Goal: Transaction & Acquisition: Download file/media

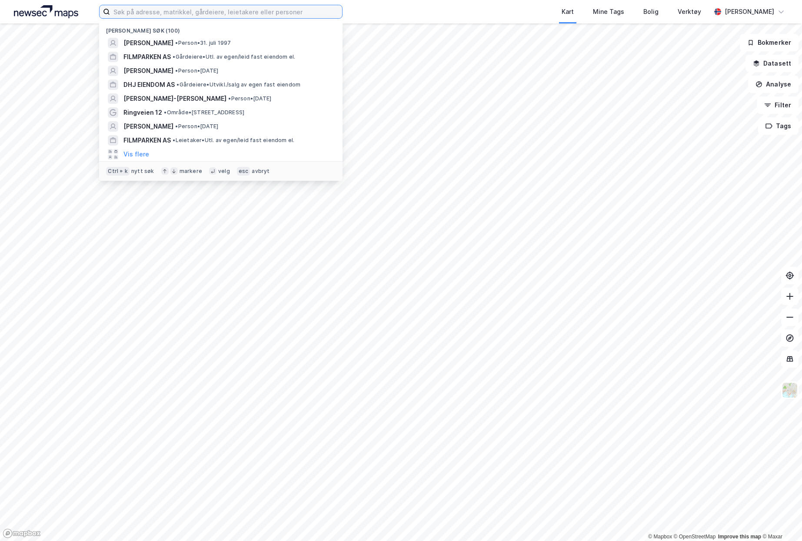
click at [171, 12] on input at bounding box center [226, 11] width 232 height 13
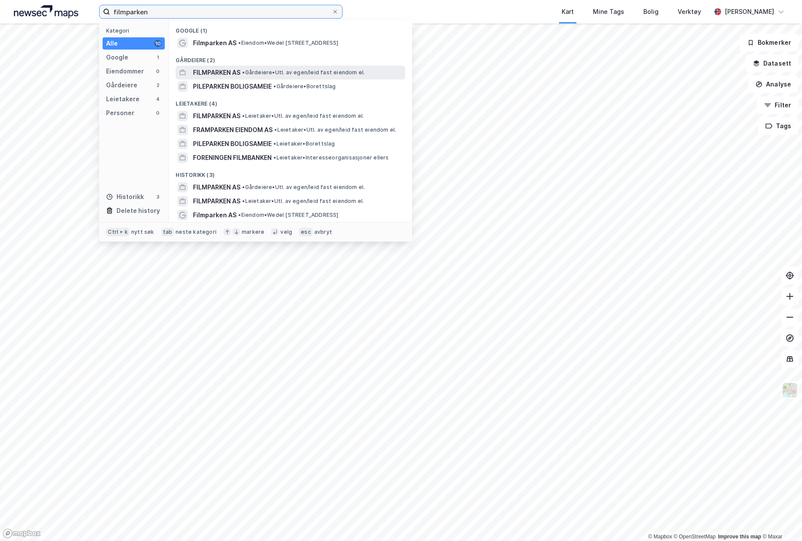
type input "filmparken"
click at [226, 70] on span "FILMPARKEN AS" at bounding box center [216, 72] width 47 height 10
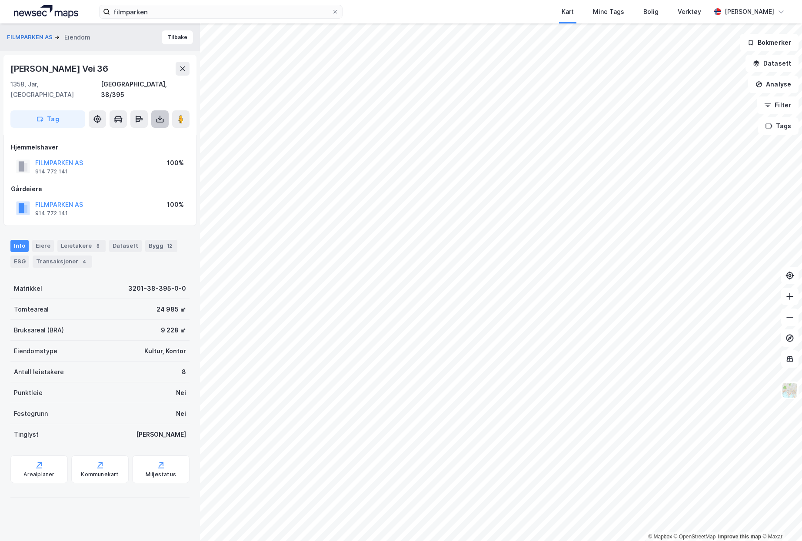
click at [152, 110] on button at bounding box center [159, 118] width 17 height 17
click at [122, 133] on div "Last ned grunnbok" at bounding box center [117, 136] width 50 height 7
